Goal: Navigation & Orientation: Understand site structure

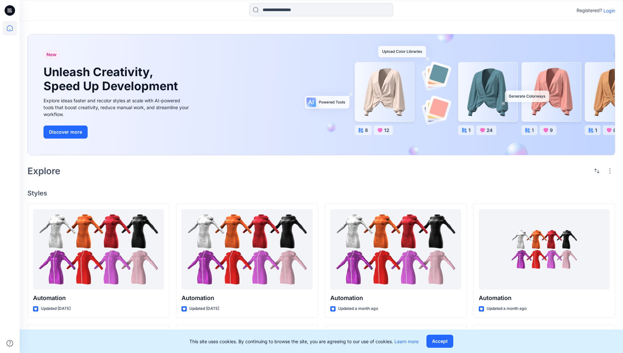
click at [607, 10] on p "Login" at bounding box center [609, 10] width 12 height 7
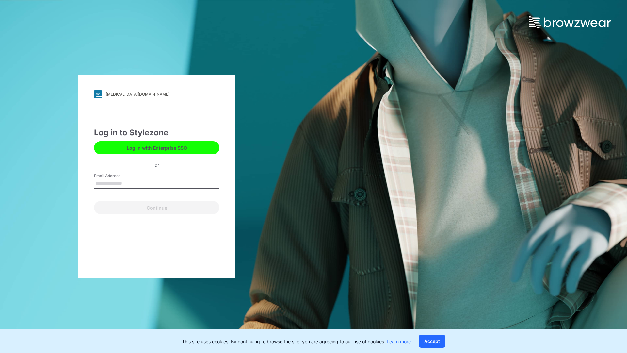
click at [129, 183] on input "Email Address" at bounding box center [156, 184] width 125 height 10
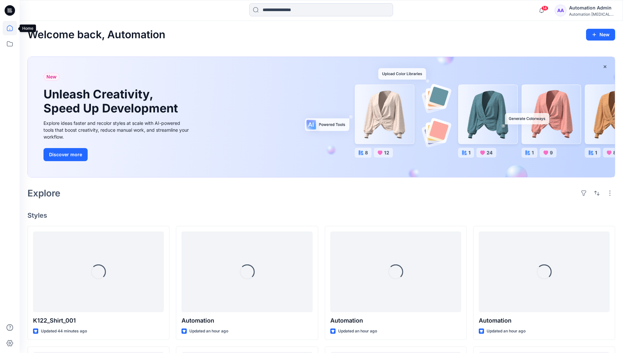
click at [12, 28] on icon at bounding box center [10, 28] width 6 height 6
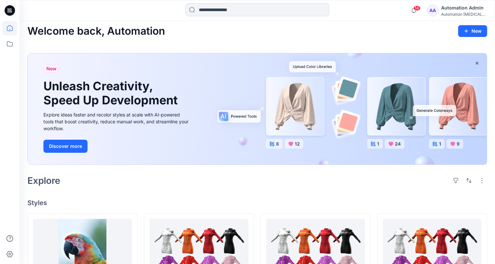
scroll to position [26, 0]
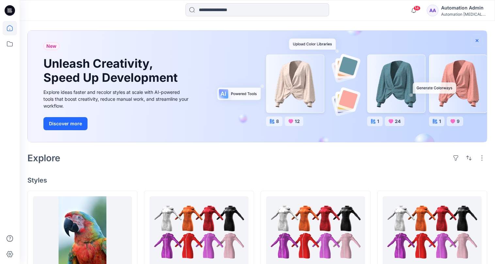
click at [477, 40] on icon "button" at bounding box center [477, 40] width 3 height 3
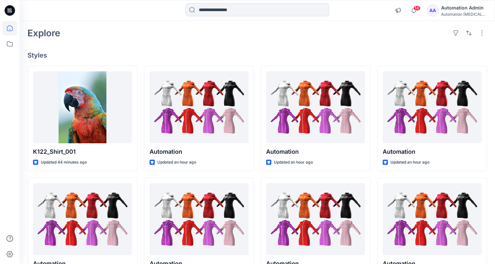
click at [467, 15] on div "Automation [MEDICAL_DATA]..." at bounding box center [465, 14] width 46 height 5
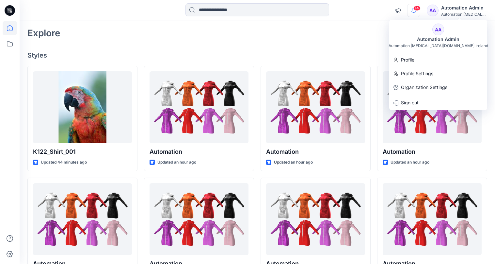
click at [416, 11] on icon "button" at bounding box center [414, 10] width 5 height 4
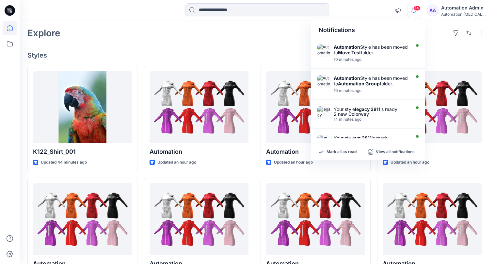
scroll to position [0, 0]
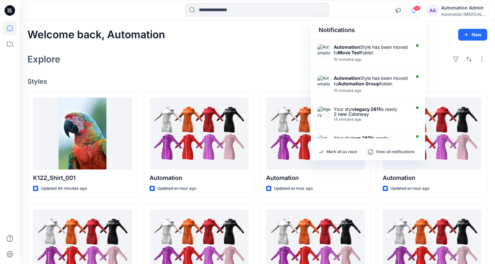
click at [324, 33] on div "Notifications" at bounding box center [368, 30] width 114 height 20
click at [259, 14] on input at bounding box center [258, 9] width 144 height 13
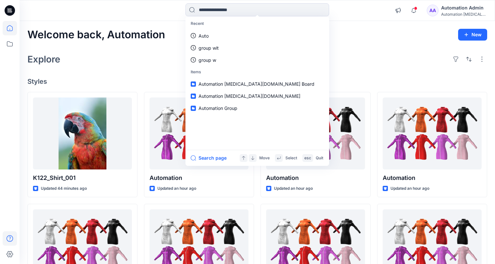
click at [8, 238] on icon at bounding box center [10, 238] width 14 height 14
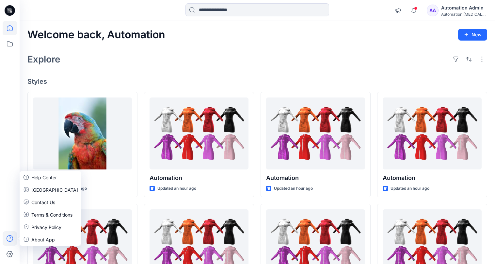
click at [118, 64] on div "Explore" at bounding box center [257, 59] width 460 height 16
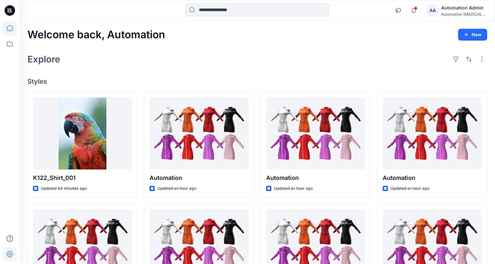
click at [13, 252] on icon at bounding box center [10, 254] width 14 height 14
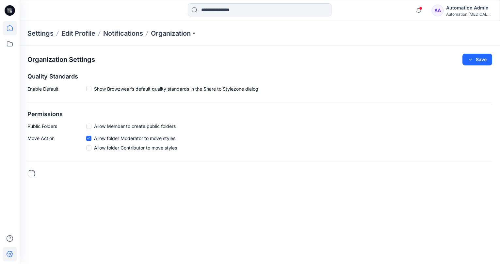
click at [13, 29] on icon at bounding box center [10, 28] width 14 height 14
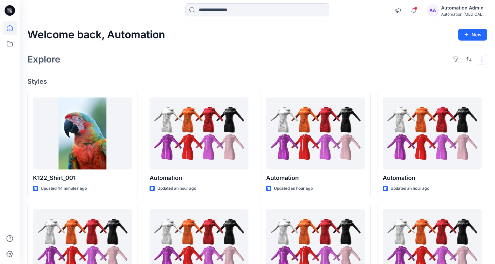
click at [481, 62] on button "button" at bounding box center [482, 59] width 10 height 10
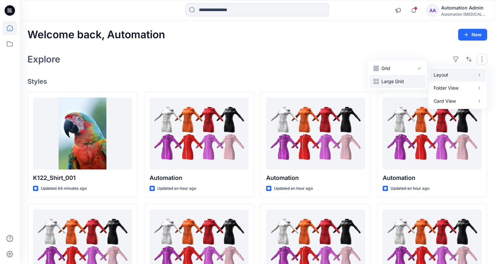
click at [405, 78] on p "Large Grid" at bounding box center [398, 81] width 33 height 8
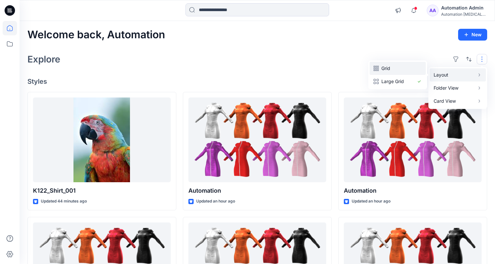
click at [390, 68] on p "Grid" at bounding box center [398, 68] width 33 height 8
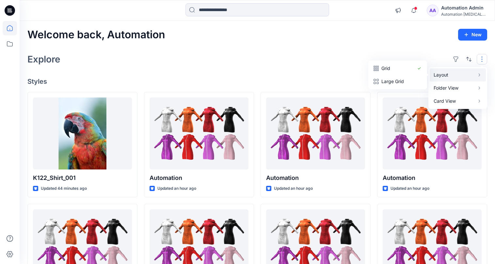
click at [483, 59] on button "button" at bounding box center [482, 59] width 10 height 10
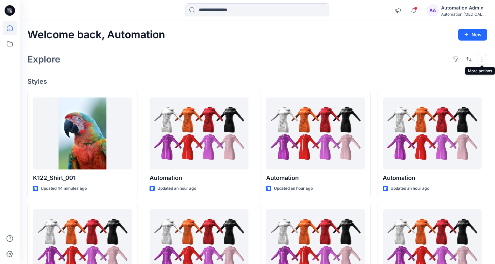
click at [479, 59] on button "button" at bounding box center [482, 59] width 10 height 10
click at [461, 99] on p "Card View" at bounding box center [454, 101] width 41 height 8
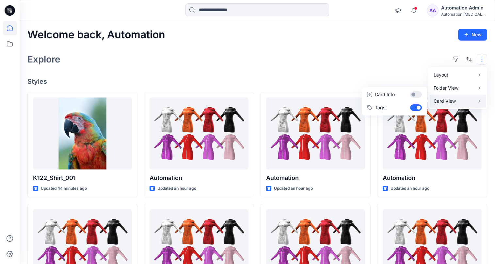
click at [461, 99] on p "Card View" at bounding box center [454, 101] width 41 height 8
click at [416, 94] on button "Card Info" at bounding box center [394, 94] width 63 height 13
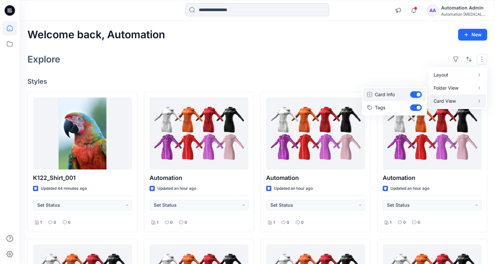
click at [416, 94] on button "Card Info" at bounding box center [394, 94] width 63 height 13
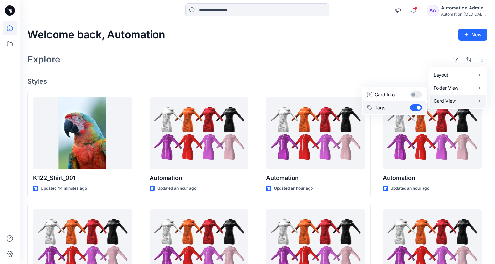
click at [416, 106] on button "Tags" at bounding box center [394, 107] width 63 height 13
click at [475, 57] on div "Layout Grid Large Grid Folder View Compact Card Card View Card Info Tags" at bounding box center [469, 59] width 37 height 10
click at [408, 59] on div "Explore" at bounding box center [257, 59] width 460 height 16
click at [477, 59] on button "button" at bounding box center [482, 59] width 10 height 10
click at [454, 100] on p "Card View" at bounding box center [454, 101] width 41 height 8
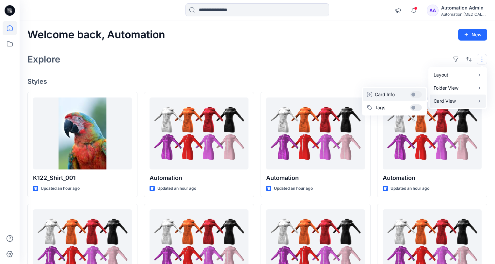
click at [417, 94] on button "Card Info" at bounding box center [394, 94] width 63 height 13
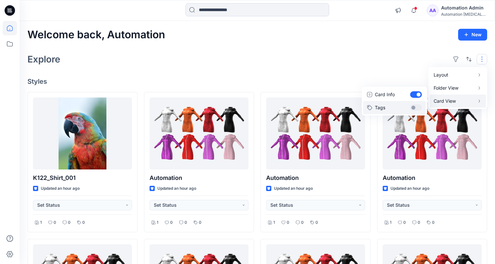
click at [417, 104] on button "Tags" at bounding box center [394, 107] width 63 height 13
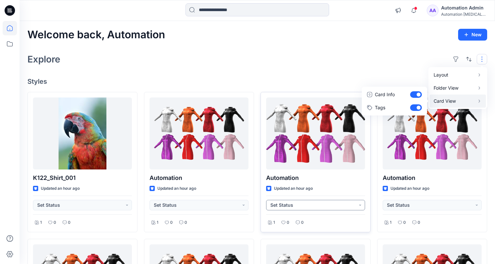
click at [360, 207] on button "Set Status" at bounding box center [315, 205] width 99 height 10
